Goal: Task Accomplishment & Management: Use online tool/utility

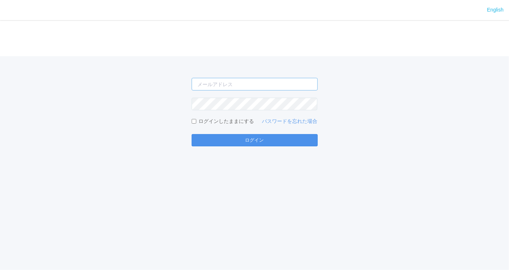
type input "[EMAIL_ADDRESS][PERSON_NAME][DOMAIN_NAME]"
click at [282, 139] on button "ログイン" at bounding box center [255, 140] width 126 height 12
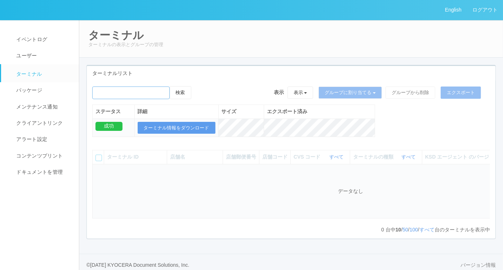
click at [143, 92] on input "emailSearch" at bounding box center [130, 92] width 77 height 13
type input "朝霞台店"
click at [182, 90] on button "検索" at bounding box center [181, 92] width 22 height 13
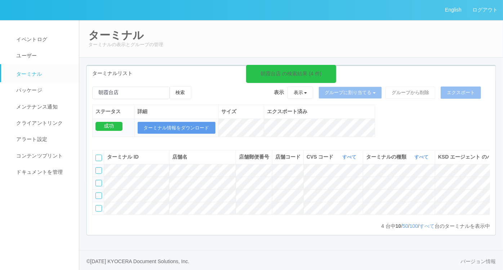
click at [102, 189] on td at bounding box center [99, 182] width 12 height 13
click at [99, 186] on div at bounding box center [98, 183] width 6 height 6
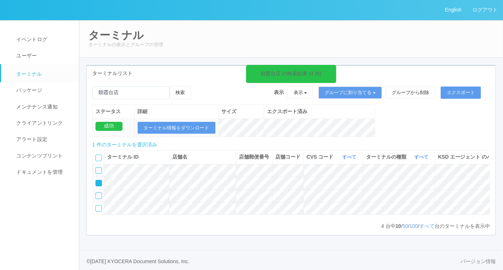
click at [198, 86] on icon at bounding box center [198, 86] width 0 height 0
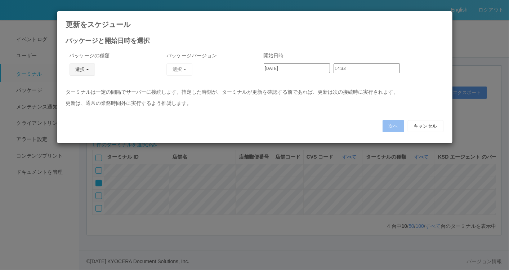
click at [82, 73] on button "選択" at bounding box center [83, 69] width 26 height 12
click at [82, 95] on link "キオスク" at bounding box center [71, 100] width 57 height 11
click at [182, 70] on button "選択" at bounding box center [179, 69] width 26 height 12
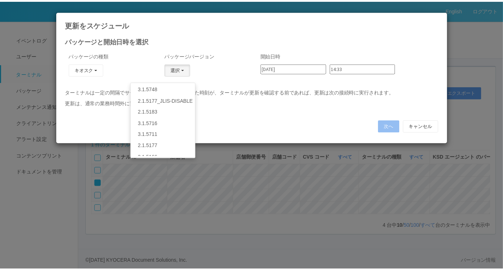
scroll to position [160, 0]
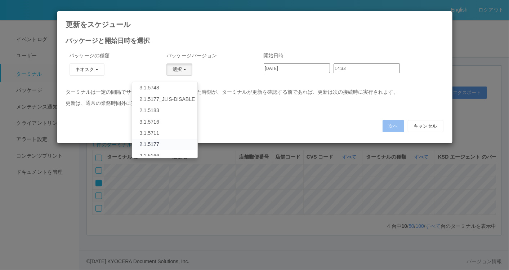
click at [150, 145] on link "2.1.5177" at bounding box center [164, 144] width 65 height 11
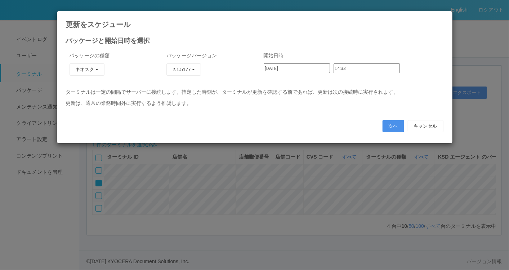
click at [397, 128] on button "次へ" at bounding box center [393, 126] width 22 height 12
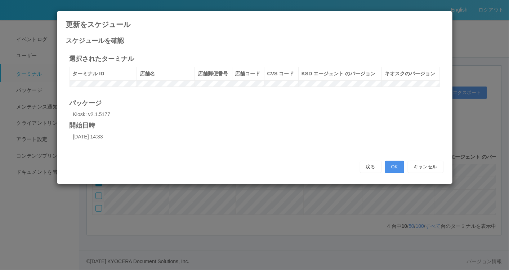
click at [394, 173] on button "OK" at bounding box center [394, 167] width 19 height 12
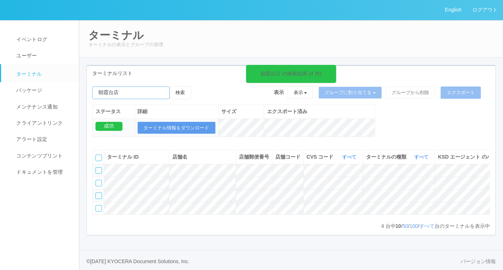
click at [142, 93] on input "emailSearch" at bounding box center [130, 92] width 77 height 13
click at [180, 92] on button "検索" at bounding box center [181, 92] width 22 height 13
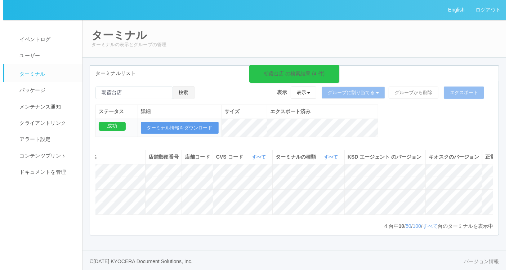
scroll to position [0, 132]
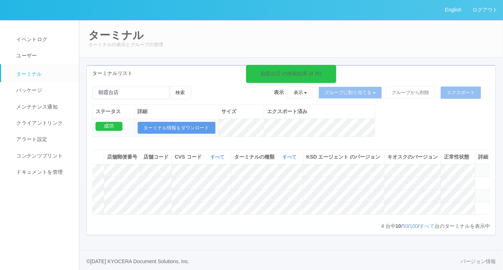
click at [334, 67] on icon at bounding box center [334, 70] width 1 height 6
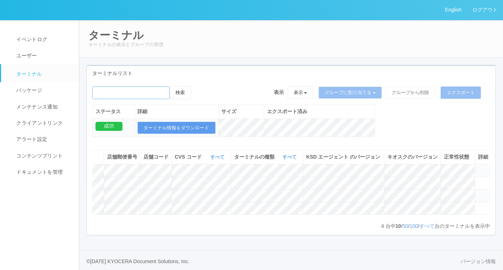
click at [152, 91] on input "emailSearch" at bounding box center [130, 92] width 77 height 13
click at [121, 94] on input "emailSearch" at bounding box center [130, 92] width 77 height 13
type input "朝霞台店"
click at [184, 93] on button "検索" at bounding box center [181, 92] width 22 height 13
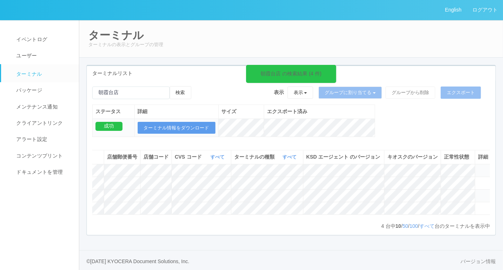
click at [334, 69] on icon at bounding box center [334, 70] width 1 height 6
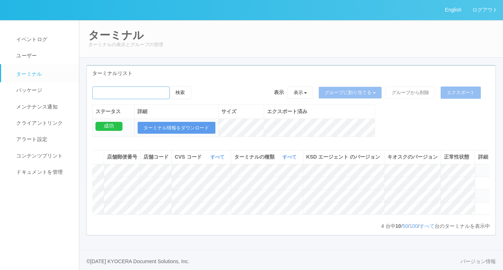
click at [164, 91] on input "emailSearch" at bounding box center [130, 92] width 77 height 13
type input "朝霞台店"
click at [185, 92] on button "検索" at bounding box center [181, 92] width 22 height 13
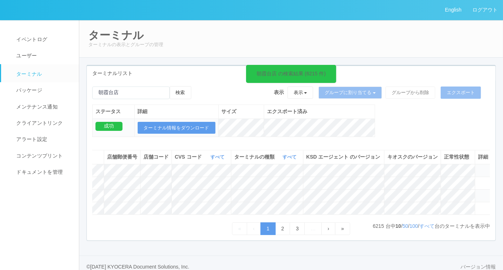
click at [381, 36] on h2 "ターミナル" at bounding box center [291, 35] width 406 height 12
click at [488, 13] on link "ログアウト" at bounding box center [485, 10] width 36 height 20
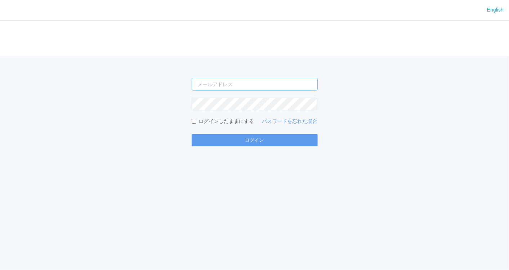
type input "[EMAIL_ADDRESS][PERSON_NAME][DOMAIN_NAME]"
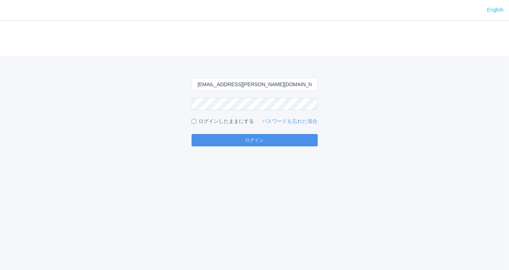
click at [261, 140] on button "ログイン" at bounding box center [255, 140] width 126 height 12
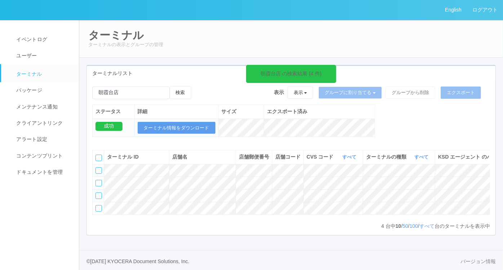
click at [334, 69] on icon at bounding box center [334, 70] width 1 height 6
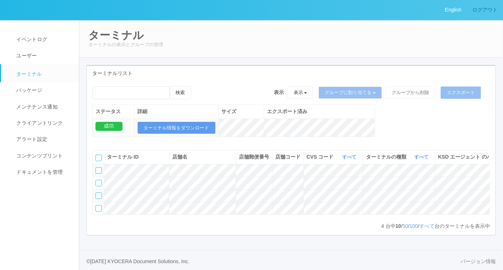
click at [480, 11] on link "ログアウト" at bounding box center [485, 10] width 36 height 20
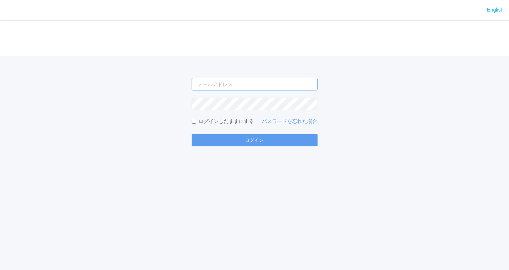
type input "[EMAIL_ADDRESS][PERSON_NAME][DOMAIN_NAME]"
click at [440, 88] on div "manabu.nakajima@dj.kyocera.com ログインしたままにする パスワードを忘れた場合 ログイン" at bounding box center [254, 101] width 509 height 90
type input "[EMAIL_ADDRESS][PERSON_NAME][DOMAIN_NAME]"
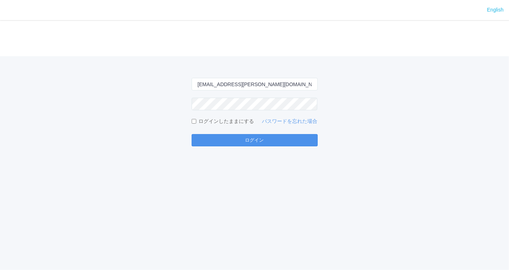
click at [277, 145] on button "ログイン" at bounding box center [255, 140] width 126 height 12
click at [246, 137] on button "ログイン" at bounding box center [255, 140] width 126 height 12
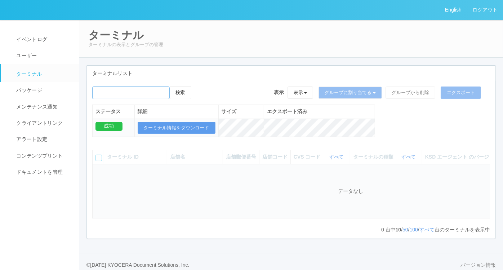
click at [106, 92] on input "emailSearch" at bounding box center [130, 92] width 77 height 13
type input "朝霞台店"
click at [185, 94] on button "検索" at bounding box center [181, 92] width 22 height 13
